Goal: Transaction & Acquisition: Download file/media

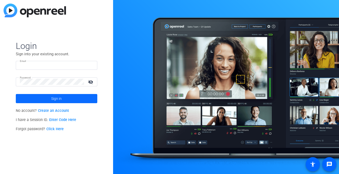
type input "rparada@bhsusa.com"
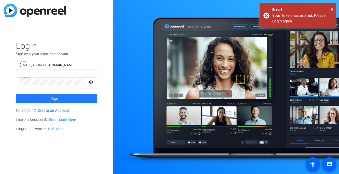
click at [82, 96] on span at bounding box center [57, 99] width 82 height 12
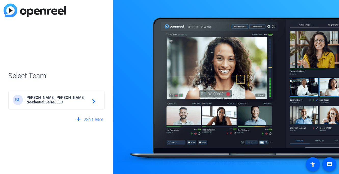
click at [75, 103] on span "Brown Harris Stevens Residential Sales, LLC" at bounding box center [57, 99] width 64 height 9
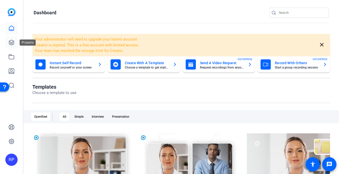
click at [12, 42] on icon at bounding box center [11, 43] width 6 height 6
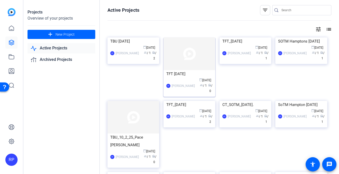
click at [186, 50] on img at bounding box center [190, 53] width 52 height 33
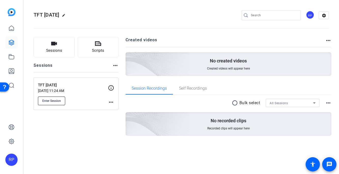
click at [57, 100] on span "Enter Session" at bounding box center [51, 101] width 19 height 4
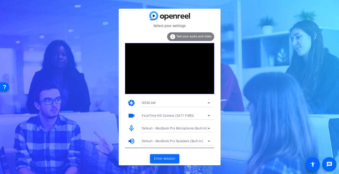
click at [173, 156] on span "Enter session" at bounding box center [164, 158] width 21 height 5
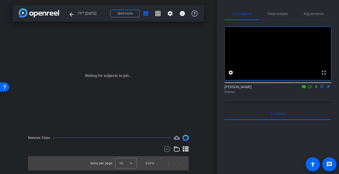
click at [317, 88] on icon at bounding box center [316, 87] width 4 height 4
click at [316, 88] on icon at bounding box center [316, 87] width 4 height 4
click at [274, 13] on span "Teleprompter" at bounding box center [277, 14] width 21 height 4
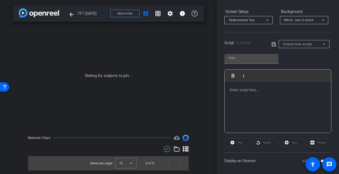
scroll to position [77, 0]
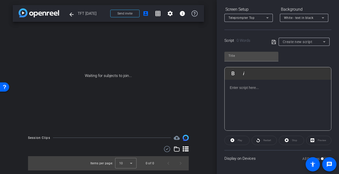
click at [249, 97] on div at bounding box center [278, 105] width 107 height 51
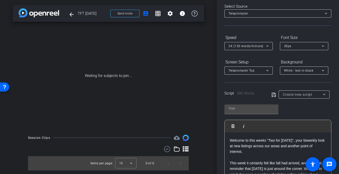
scroll to position [5, 0]
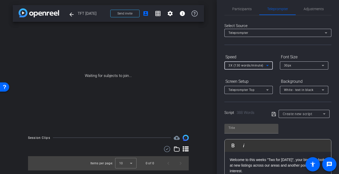
click at [244, 67] on div "3X (130 words/minute)" at bounding box center [248, 65] width 38 height 6
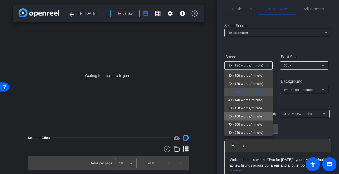
click at [239, 114] on span "6X (160 words/minute)" at bounding box center [246, 116] width 35 height 6
type input "Default title 7112"
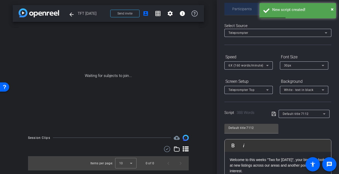
click at [238, 8] on span "Participants" at bounding box center [241, 9] width 19 height 4
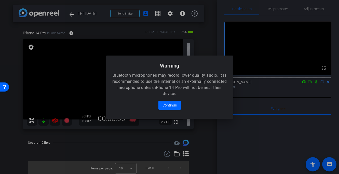
click at [56, 123] on div at bounding box center [169, 87] width 339 height 174
click at [168, 105] on span "Continue" at bounding box center [170, 105] width 14 height 6
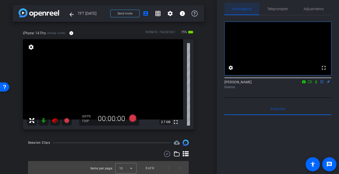
click at [55, 123] on icon at bounding box center [55, 121] width 6 height 6
click at [311, 6] on span "Adjustments" at bounding box center [314, 9] width 20 height 12
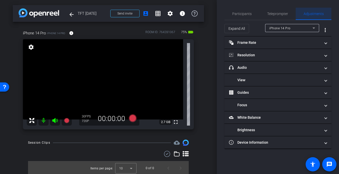
scroll to position [0, 0]
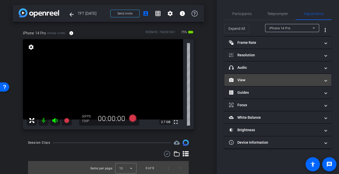
click at [255, 81] on mat-panel-title "View" at bounding box center [275, 79] width 92 height 5
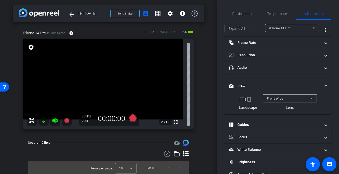
click at [251, 100] on mat-icon "crop_portrait" at bounding box center [249, 99] width 6 height 6
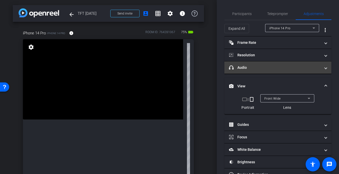
click at [252, 66] on mat-panel-title "headphone icon Audio" at bounding box center [275, 67] width 92 height 5
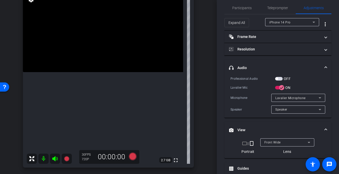
scroll to position [48, 0]
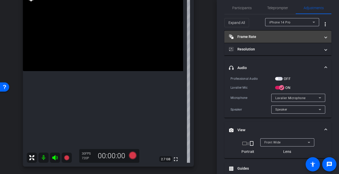
click at [279, 37] on mat-panel-title "Frame Rate Frame Rate" at bounding box center [275, 36] width 92 height 5
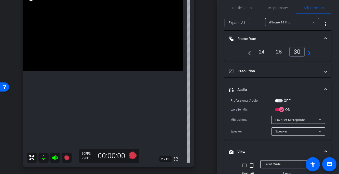
click at [259, 51] on div "24" at bounding box center [262, 51] width 14 height 9
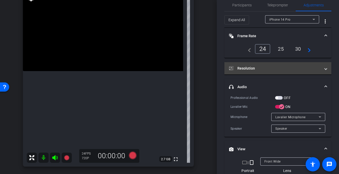
click at [274, 68] on mat-panel-title "Resolution" at bounding box center [275, 68] width 92 height 5
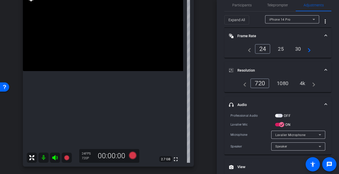
click at [283, 86] on div "1080" at bounding box center [282, 83] width 19 height 9
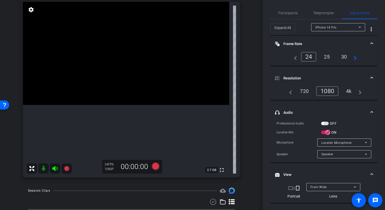
scroll to position [38, 0]
click at [289, 14] on span "Participants" at bounding box center [288, 13] width 19 height 4
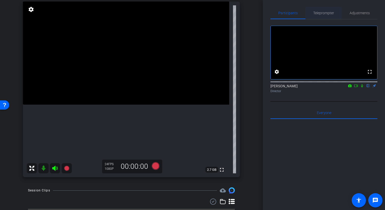
click at [323, 13] on span "Teleprompter" at bounding box center [324, 13] width 21 height 4
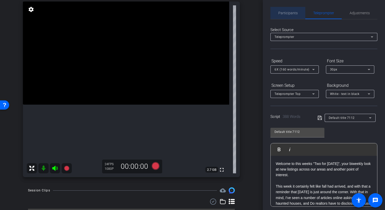
click at [298, 12] on div "Participants" at bounding box center [288, 13] width 35 height 12
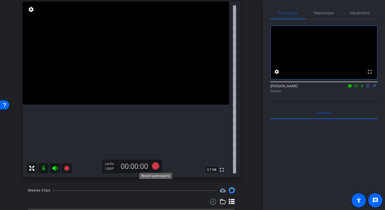
click at [158, 166] on icon at bounding box center [156, 166] width 8 height 8
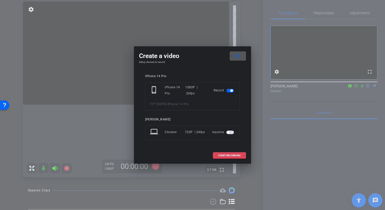
click at [231, 157] on span "START RECORDING" at bounding box center [229, 155] width 22 height 3
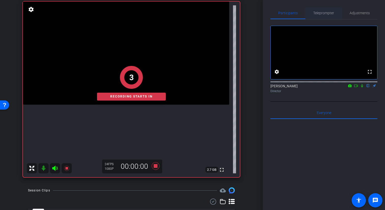
click at [325, 15] on span "Teleprompter" at bounding box center [324, 13] width 21 height 4
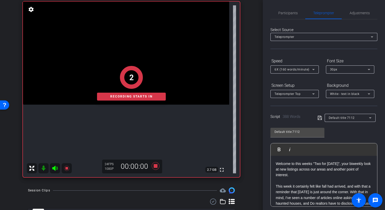
scroll to position [68, 0]
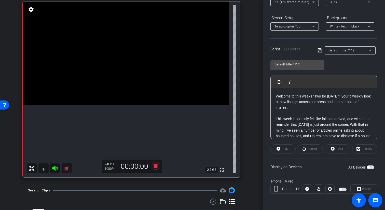
click at [339, 167] on span "button" at bounding box center [371, 168] width 8 height 4
click at [310, 147] on div "Restart" at bounding box center [310, 149] width 25 height 9
click at [310, 149] on div "Restart" at bounding box center [310, 149] width 25 height 9
click at [306, 148] on div "Restart" at bounding box center [310, 149] width 25 height 9
click at [305, 148] on div "Restart" at bounding box center [310, 149] width 25 height 9
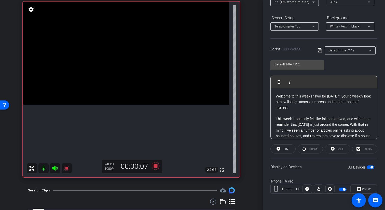
click at [306, 150] on div "Restart" at bounding box center [310, 149] width 25 height 9
click at [319, 174] on div at bounding box center [318, 189] width 9 height 9
click at [307, 174] on icon at bounding box center [308, 189] width 4 height 4
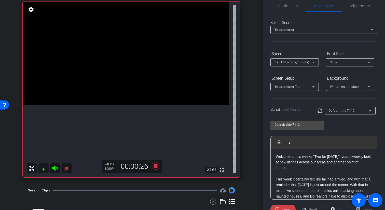
scroll to position [0, 0]
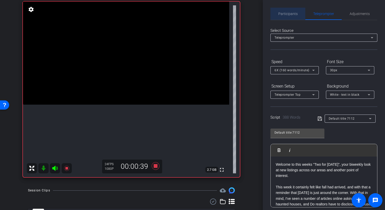
click at [288, 12] on span "Participants" at bounding box center [288, 14] width 19 height 4
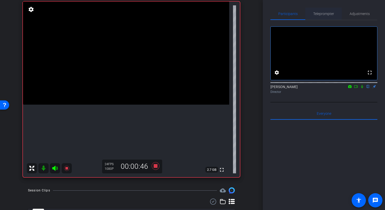
click at [323, 14] on span "Teleprompter" at bounding box center [324, 14] width 21 height 4
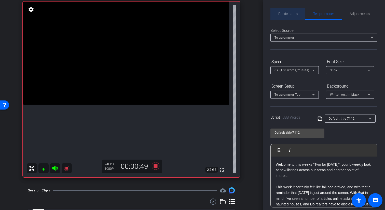
click at [294, 17] on span "Participants" at bounding box center [288, 14] width 19 height 12
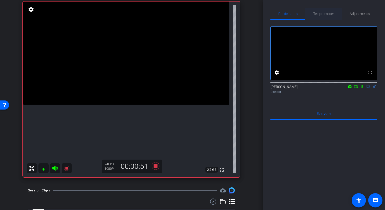
click at [324, 16] on span "Teleprompter" at bounding box center [324, 14] width 21 height 4
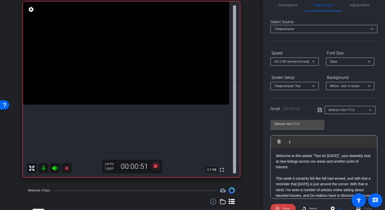
scroll to position [1, 0]
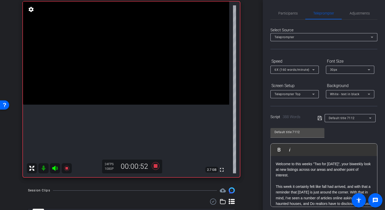
click at [301, 70] on span "6X (160 words/minute)" at bounding box center [292, 70] width 35 height 4
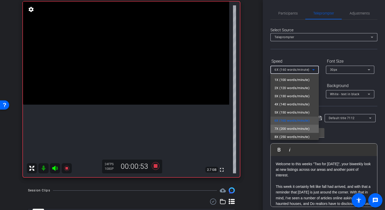
click at [288, 127] on span "7X (200 words/minute)" at bounding box center [292, 129] width 35 height 6
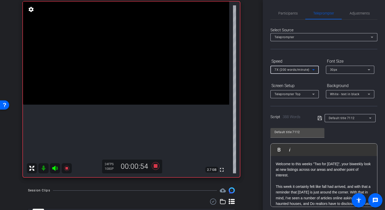
scroll to position [68, 0]
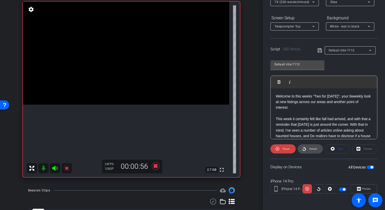
click at [315, 147] on span "Restart" at bounding box center [312, 149] width 9 height 7
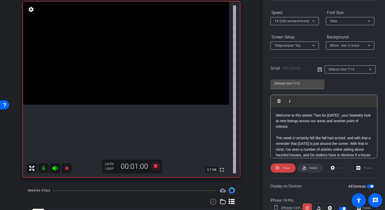
scroll to position [0, 0]
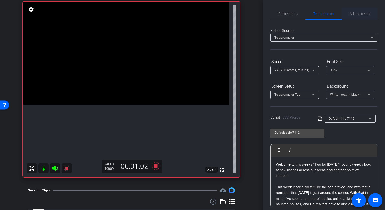
click at [339, 15] on span "Adjustments" at bounding box center [360, 14] width 20 height 4
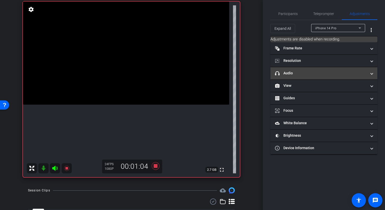
click at [307, 73] on mat-panel-title "headphone icon Audio" at bounding box center [321, 73] width 92 height 5
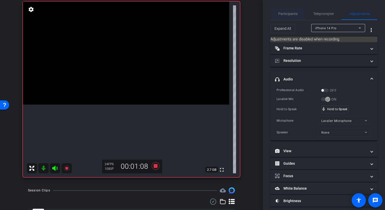
click at [282, 12] on span "Participants" at bounding box center [288, 14] width 19 height 4
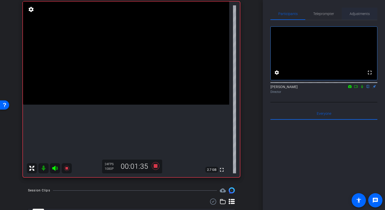
click at [339, 14] on span "Adjustments" at bounding box center [360, 14] width 20 height 4
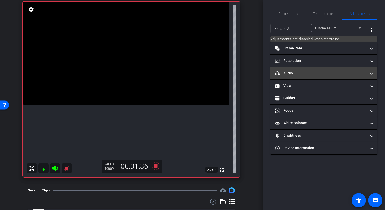
click at [300, 70] on mat-expansion-panel-header "headphone icon Audio" at bounding box center [324, 73] width 107 height 12
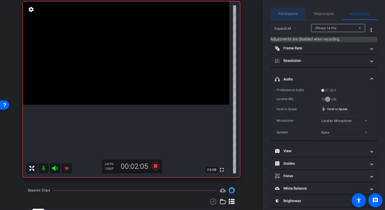
click at [295, 15] on span "Participants" at bounding box center [288, 14] width 19 height 4
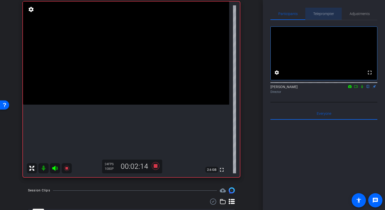
click at [322, 12] on span "Teleprompter" at bounding box center [324, 14] width 21 height 4
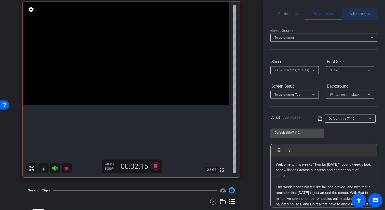
click at [339, 12] on span "Adjustments" at bounding box center [360, 14] width 20 height 4
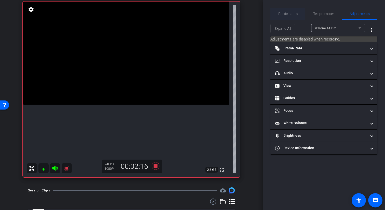
click at [292, 14] on span "Participants" at bounding box center [288, 14] width 19 height 4
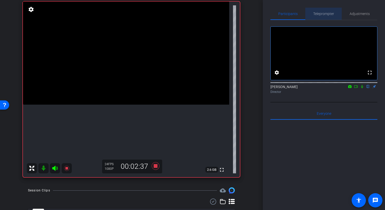
click at [321, 14] on span "Teleprompter" at bounding box center [324, 14] width 21 height 4
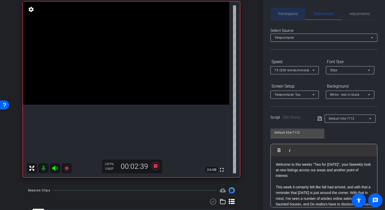
click at [287, 16] on span "Participants" at bounding box center [288, 14] width 19 height 12
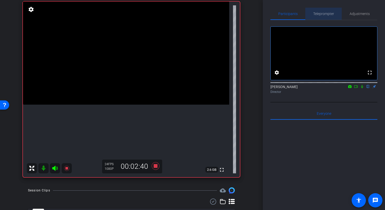
click at [324, 14] on span "Teleprompter" at bounding box center [324, 14] width 21 height 4
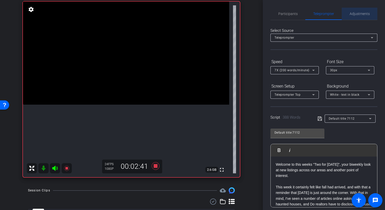
click at [339, 12] on span "Adjustments" at bounding box center [360, 14] width 20 height 4
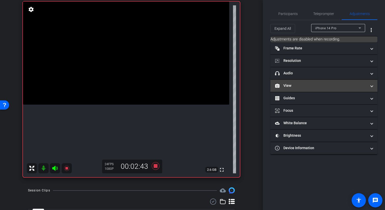
click at [307, 86] on mat-panel-title "View" at bounding box center [321, 85] width 92 height 5
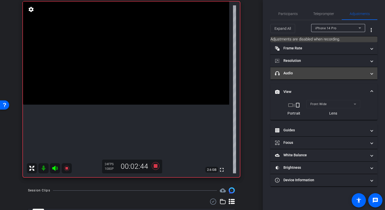
click at [307, 74] on mat-panel-title "headphone icon Audio" at bounding box center [321, 73] width 92 height 5
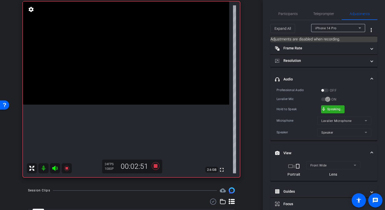
drag, startPoint x: 327, startPoint y: 107, endPoint x: 347, endPoint y: 106, distance: 20.2
click at [339, 106] on div "Hold to Speak mic_none Speaking..." at bounding box center [324, 110] width 95 height 8
click at [327, 16] on span "Teleprompter" at bounding box center [324, 14] width 21 height 12
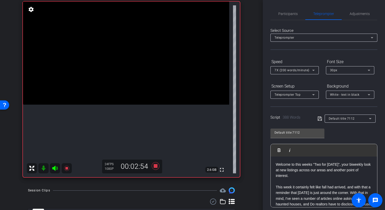
click at [295, 68] on div "7X (200 words/minute)" at bounding box center [294, 70] width 38 height 6
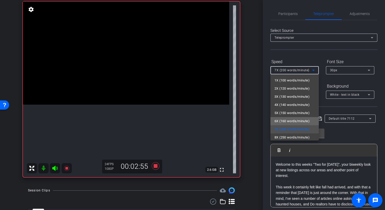
click at [291, 119] on span "6X (160 words/minute)" at bounding box center [292, 121] width 35 height 6
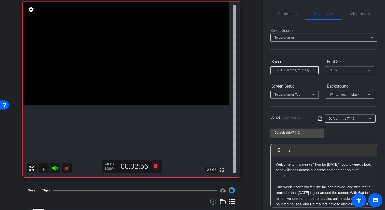
scroll to position [68, 0]
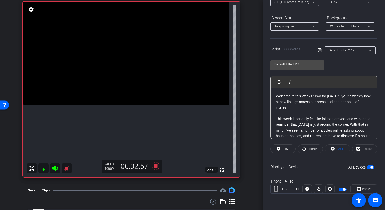
click at [311, 154] on openreel-capture-teleprompter "Speed 6X (160 words/minute) Font Size 30px Screen Setup Teleprompter Top Backgr…" at bounding box center [324, 96] width 107 height 214
click at [309, 150] on span "Restart" at bounding box center [312, 149] width 9 height 7
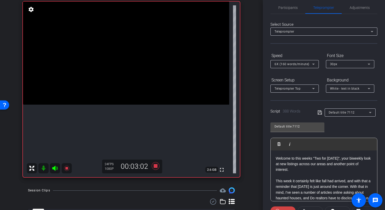
scroll to position [0, 0]
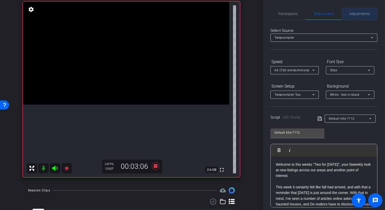
click at [339, 16] on span "Adjustments" at bounding box center [360, 14] width 20 height 12
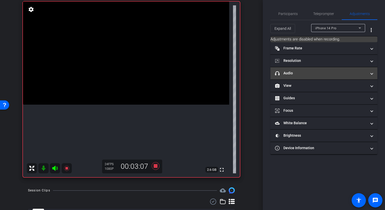
click at [321, 73] on mat-panel-title "headphone icon Audio" at bounding box center [321, 73] width 92 height 5
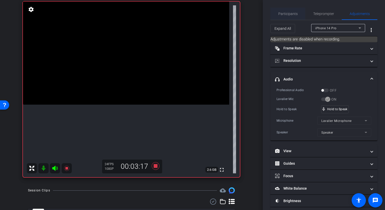
click at [295, 15] on span "Participants" at bounding box center [288, 14] width 19 height 4
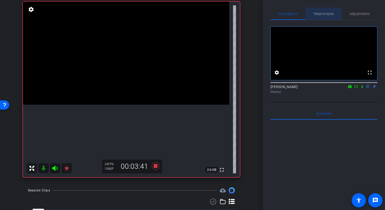
click at [325, 15] on span "Teleprompter" at bounding box center [324, 14] width 21 height 4
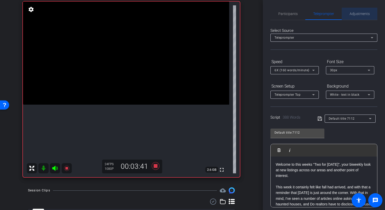
click at [339, 14] on span "Adjustments" at bounding box center [360, 14] width 20 height 4
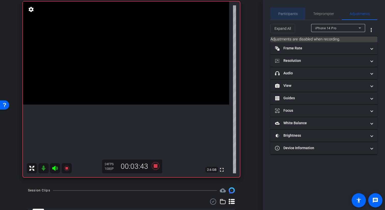
click at [293, 15] on span "Participants" at bounding box center [288, 14] width 19 height 4
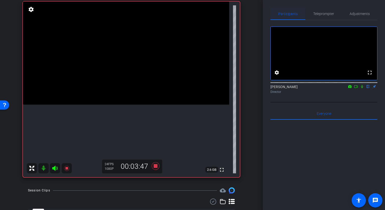
click at [293, 15] on span "Participants" at bounding box center [288, 14] width 19 height 4
click at [339, 88] on icon at bounding box center [362, 87] width 4 height 4
click at [339, 15] on span "Adjustments" at bounding box center [360, 14] width 20 height 4
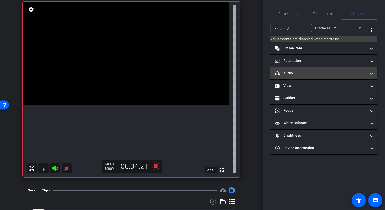
click at [330, 71] on mat-panel-title "headphone icon Audio" at bounding box center [321, 73] width 92 height 5
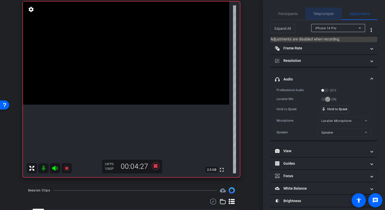
click at [330, 15] on span "Teleprompter" at bounding box center [324, 14] width 21 height 4
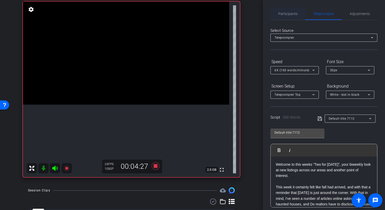
click at [295, 14] on span "Participants" at bounding box center [288, 14] width 19 height 4
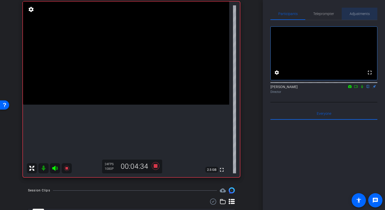
click at [339, 14] on span "Adjustments" at bounding box center [360, 14] width 20 height 4
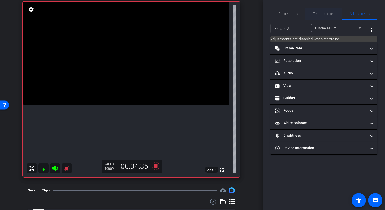
click at [323, 12] on span "Teleprompter" at bounding box center [324, 14] width 21 height 4
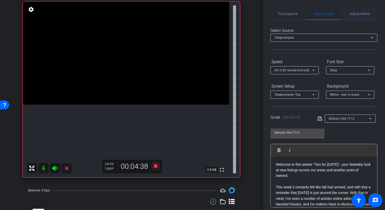
click at [339, 16] on span "Adjustments" at bounding box center [360, 14] width 20 height 4
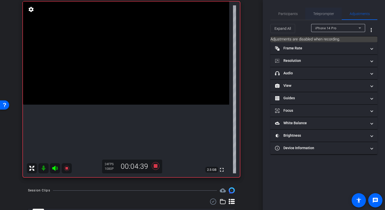
click at [332, 16] on span "Teleprompter" at bounding box center [324, 14] width 21 height 12
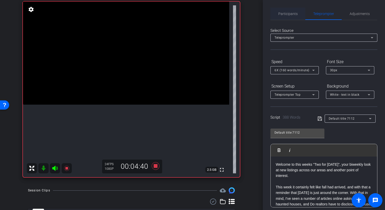
click at [293, 14] on span "Participants" at bounding box center [288, 14] width 19 height 4
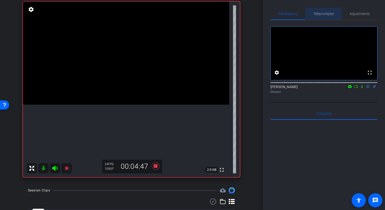
click at [322, 10] on span "Teleprompter" at bounding box center [324, 14] width 21 height 12
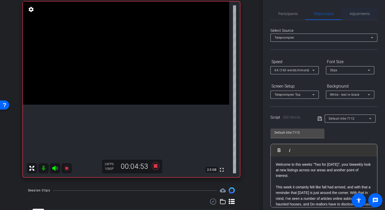
click at [339, 12] on span "Adjustments" at bounding box center [360, 14] width 20 height 4
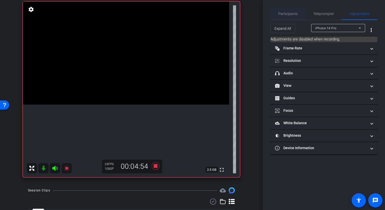
click at [294, 12] on span "Participants" at bounding box center [288, 14] width 19 height 4
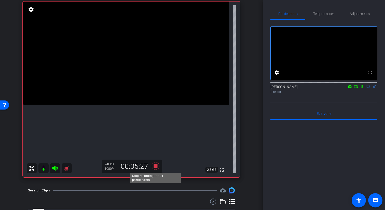
click at [155, 167] on icon at bounding box center [156, 166] width 8 height 8
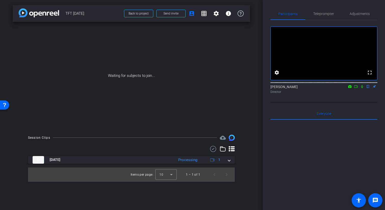
click at [339, 88] on icon at bounding box center [362, 86] width 2 height 3
click at [339, 88] on icon at bounding box center [362, 86] width 3 height 3
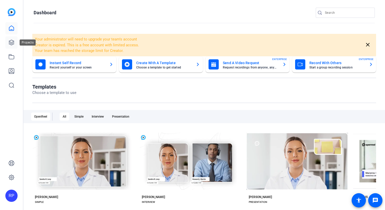
click at [12, 45] on icon at bounding box center [11, 43] width 6 height 6
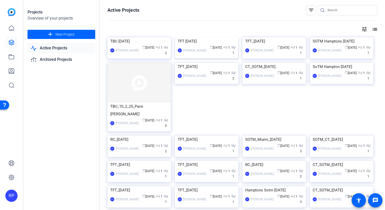
click at [213, 37] on img at bounding box center [206, 37] width 63 height 0
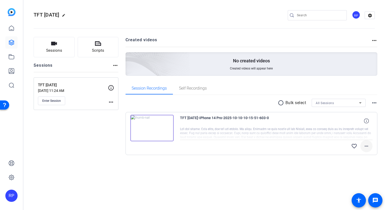
click at [368, 149] on mat-icon "more_horiz" at bounding box center [367, 146] width 6 height 6
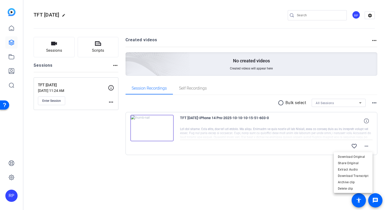
click at [291, 167] on div at bounding box center [192, 105] width 385 height 210
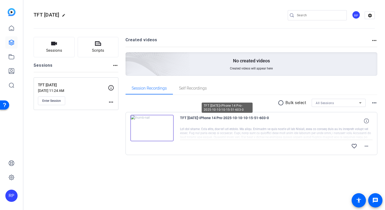
click at [197, 119] on span "TFT [DATE]-iPhone 14 Pro-2025-10-10-10-15-51-603-0" at bounding box center [227, 121] width 94 height 12
click at [195, 132] on div at bounding box center [276, 133] width 193 height 13
click at [171, 131] on img at bounding box center [152, 128] width 43 height 27
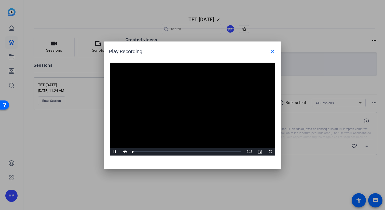
click at [189, 109] on video "Video Player" at bounding box center [193, 109] width 166 height 93
click at [116, 152] on span "Video Player" at bounding box center [115, 152] width 10 height 0
click at [147, 152] on div "Loaded : 100.00% 0:44 0:44" at bounding box center [187, 151] width 108 height 1
click at [116, 152] on span "Video Player" at bounding box center [115, 152] width 10 height 0
click at [274, 56] on span at bounding box center [273, 51] width 12 height 12
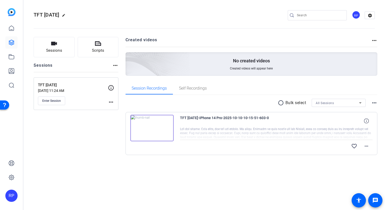
click at [280, 159] on div "radio_button_unchecked Bulk select All Sessions more_horiz TFT 10.14.25-iPhone …" at bounding box center [252, 133] width 252 height 76
click at [365, 148] on mat-icon "more_horiz" at bounding box center [367, 146] width 6 height 6
click at [280, 170] on div at bounding box center [192, 105] width 385 height 210
click at [366, 144] on mat-icon "more_horiz" at bounding box center [367, 146] width 6 height 6
click at [290, 177] on div at bounding box center [192, 105] width 385 height 210
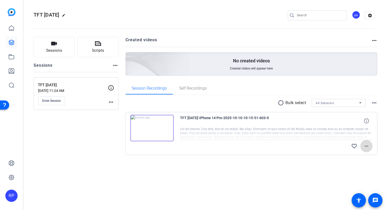
click at [367, 147] on mat-icon "more_horiz" at bounding box center [367, 146] width 6 height 6
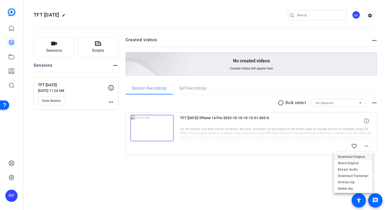
click at [350, 159] on span "Download Original" at bounding box center [353, 157] width 31 height 6
